Goal: Navigation & Orientation: Understand site structure

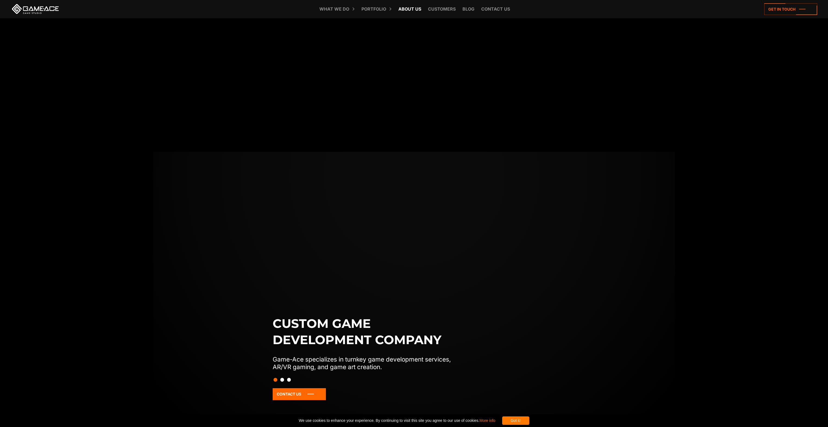
click at [410, 8] on link "About Us" at bounding box center [410, 9] width 28 height 18
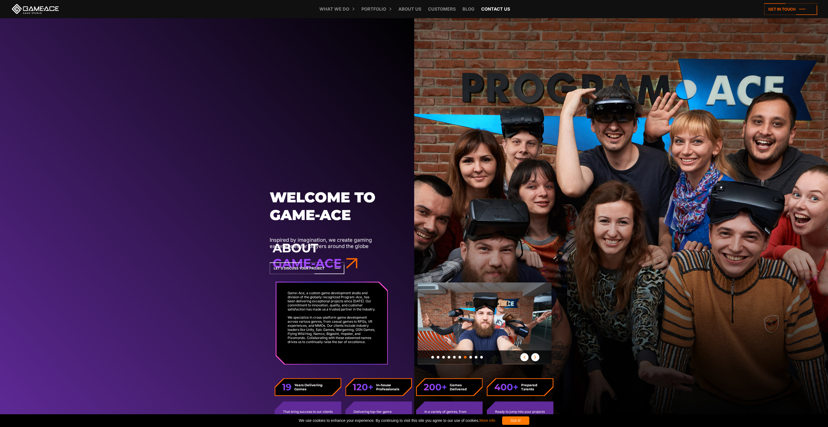
click at [486, 8] on link "Contact us" at bounding box center [496, 9] width 34 height 18
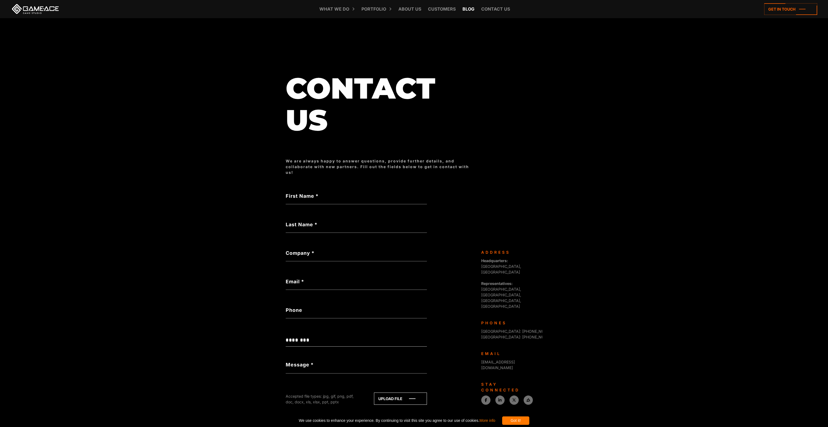
click at [469, 8] on link "Blog" at bounding box center [468, 9] width 17 height 18
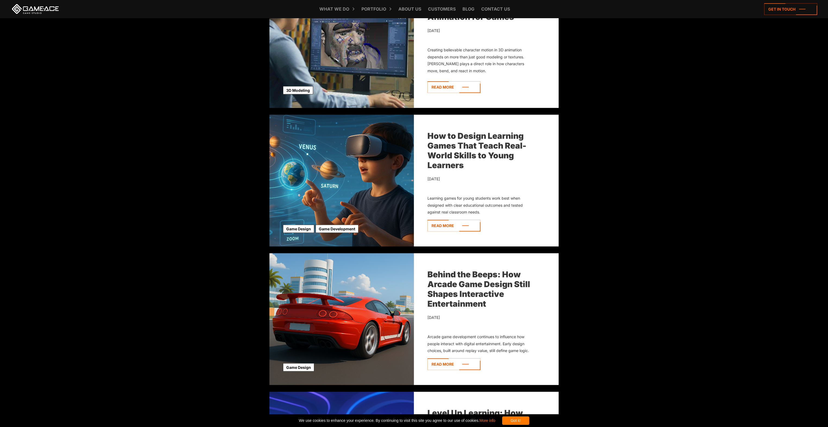
scroll to position [1059, 0]
